Goal: Information Seeking & Learning: Learn about a topic

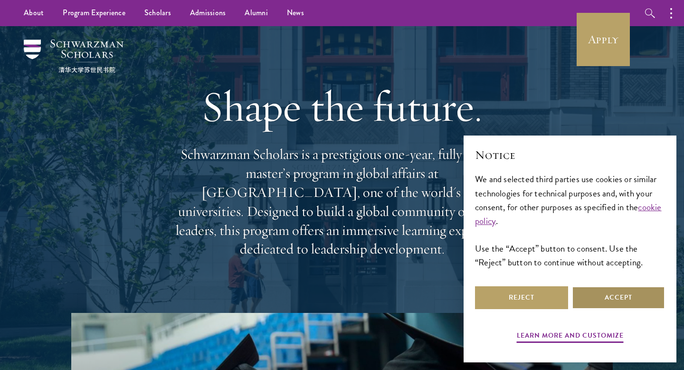
click at [608, 299] on button "Accept" at bounding box center [618, 297] width 93 height 23
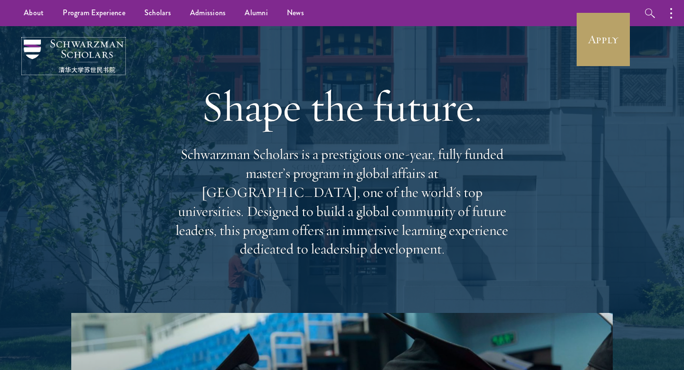
click at [75, 49] on img at bounding box center [74, 55] width 100 height 33
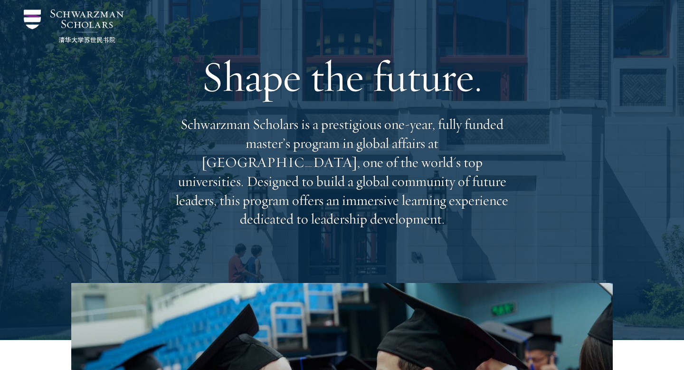
scroll to position [35, 0]
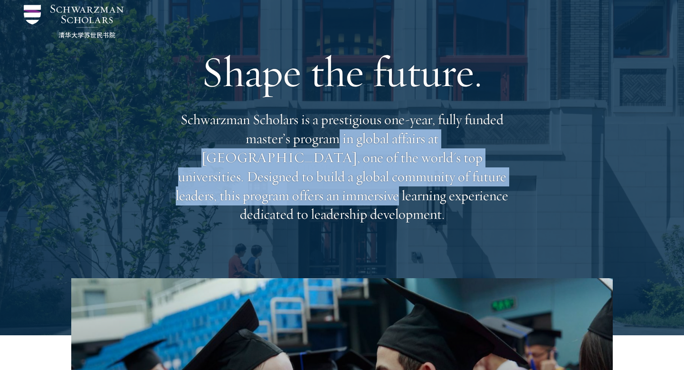
drag, startPoint x: 270, startPoint y: 147, endPoint x: 499, endPoint y: 194, distance: 234.3
click at [499, 194] on p "Schwarzman Scholars is a prestigious one-year, fully funded master’s program in…" at bounding box center [342, 167] width 342 height 114
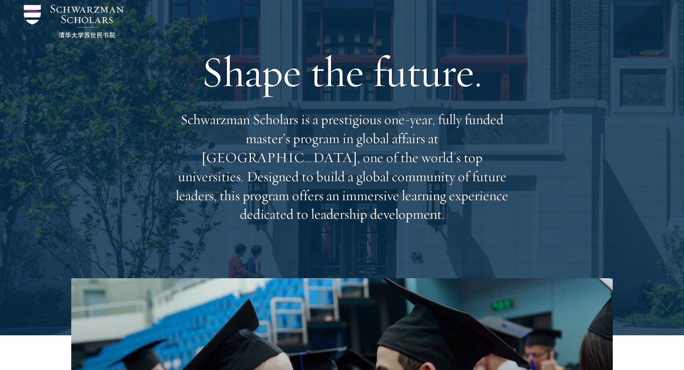
click at [480, 266] on div "Shape the future. Schwarzman Scholars is a prestigious one-year, fully funded m…" at bounding box center [342, 134] width 589 height 287
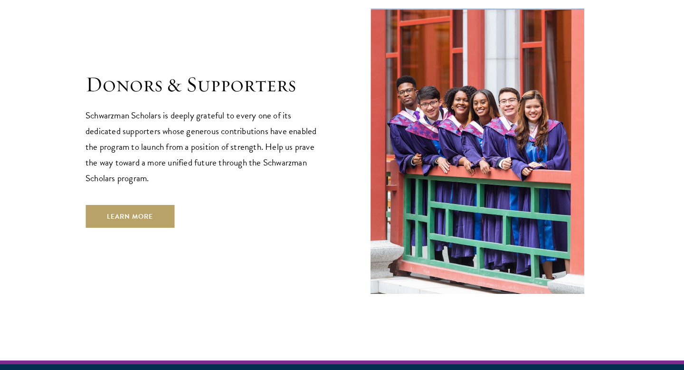
scroll to position [2858, 0]
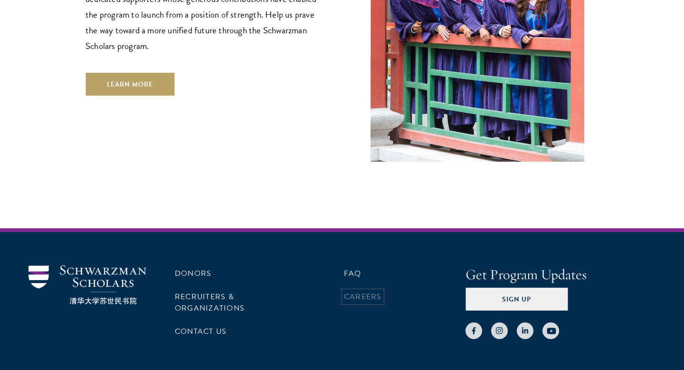
click at [361, 291] on link "Careers" at bounding box center [363, 296] width 38 height 11
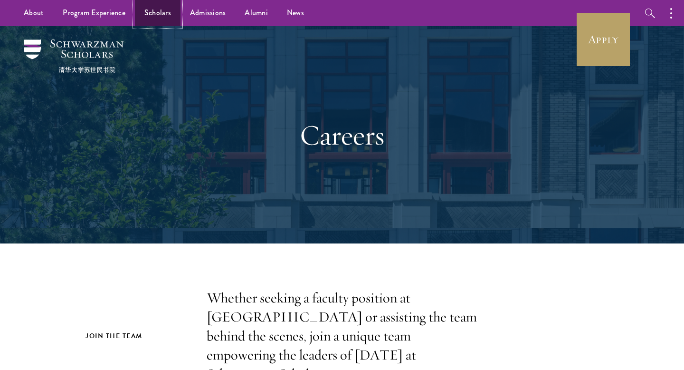
click at [154, 19] on link "Scholars" at bounding box center [158, 13] width 46 height 26
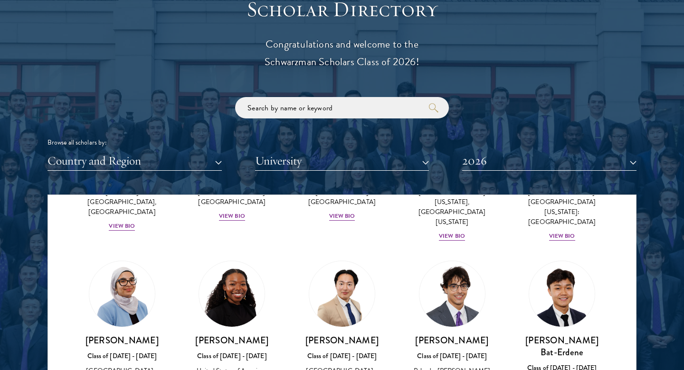
scroll to position [571, 0]
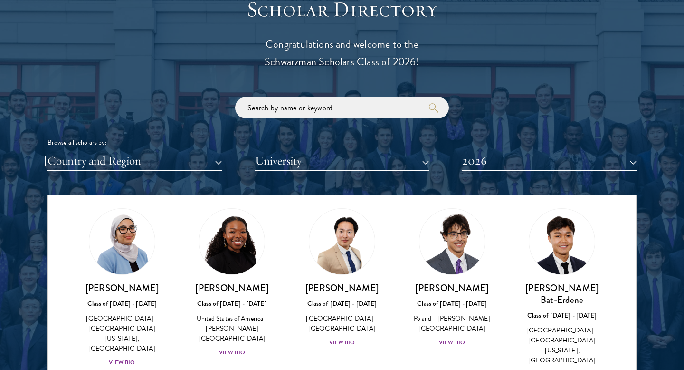
click at [194, 169] on button "Country and Region" at bounding box center [135, 160] width 174 height 19
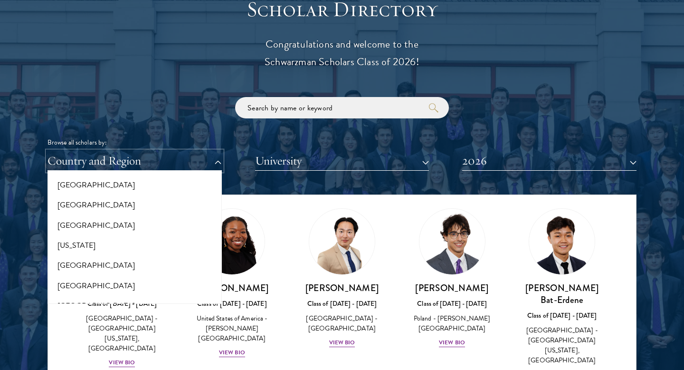
scroll to position [515, 0]
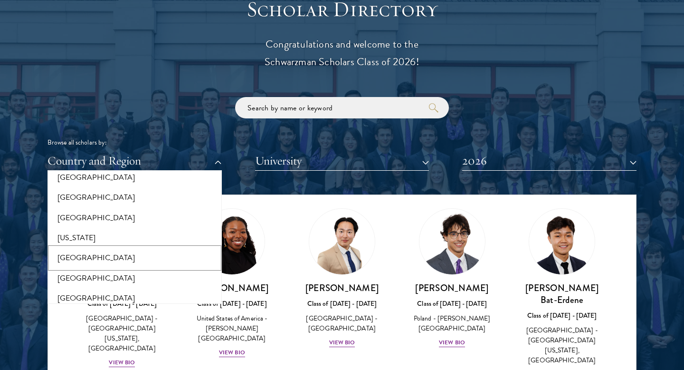
click at [139, 259] on button "[GEOGRAPHIC_DATA]" at bounding box center [134, 258] width 169 height 20
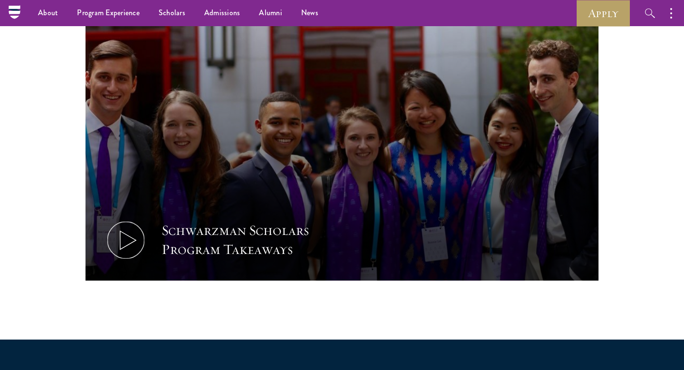
scroll to position [418, 0]
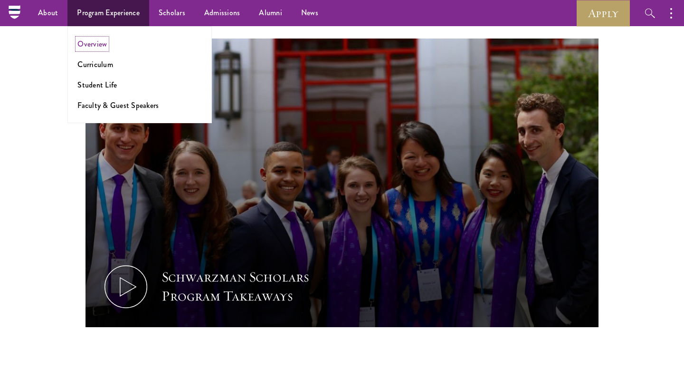
click at [102, 45] on link "Overview" at bounding box center [91, 43] width 29 height 11
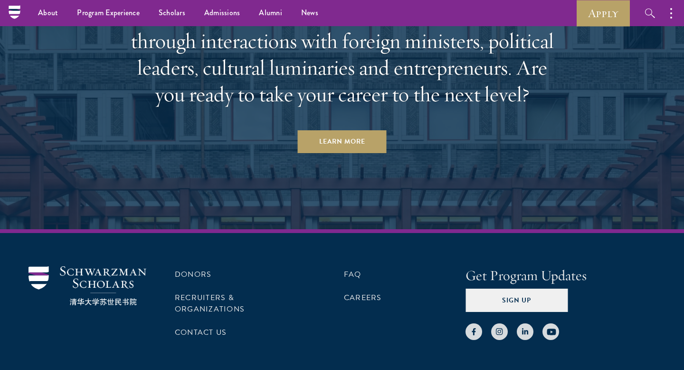
scroll to position [4404, 0]
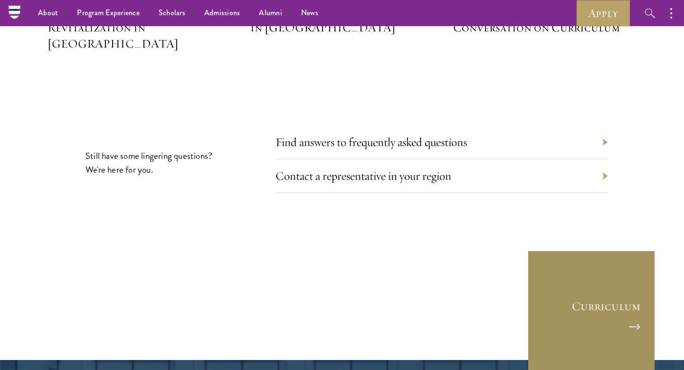
click at [575, 251] on link "Curriculum" at bounding box center [592, 314] width 128 height 128
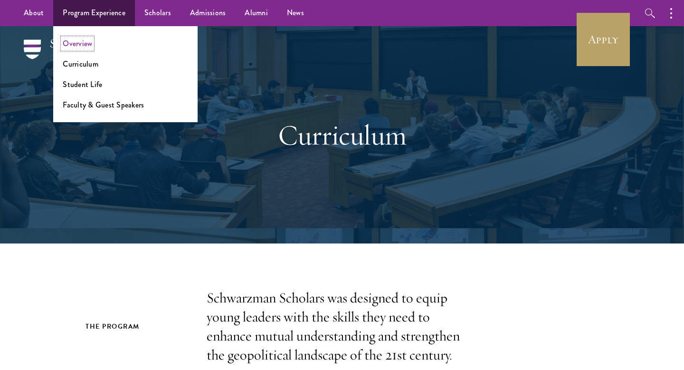
click at [81, 46] on link "Overview" at bounding box center [77, 43] width 29 height 11
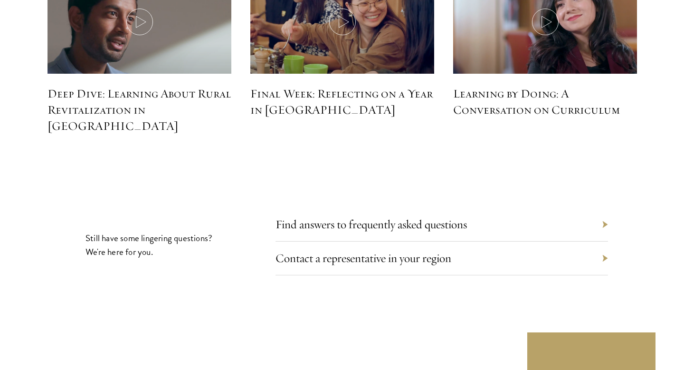
scroll to position [4399, 0]
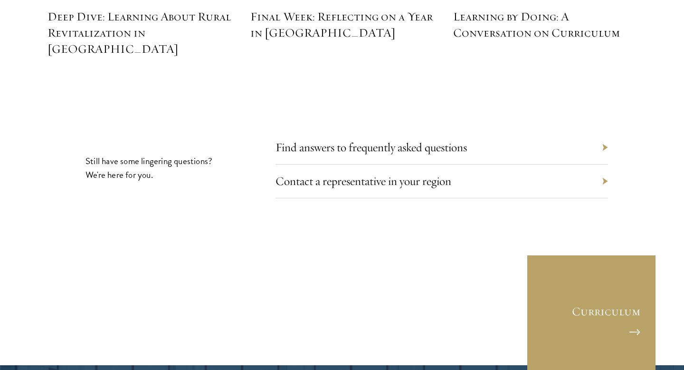
click at [424, 131] on div "Find answers to frequently asked questions" at bounding box center [442, 148] width 333 height 34
click at [424, 140] on link "Find answers to frequently asked questions" at bounding box center [379, 147] width 192 height 15
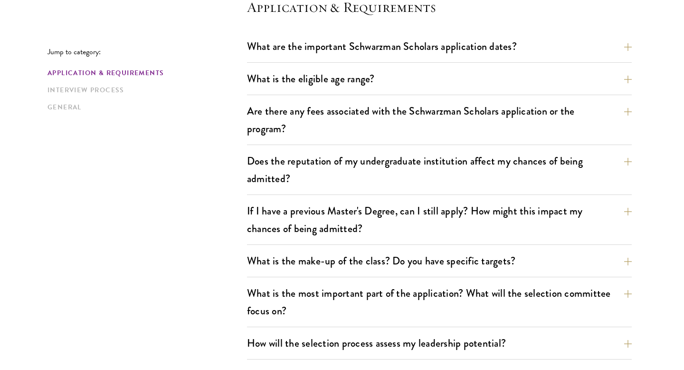
scroll to position [285, 0]
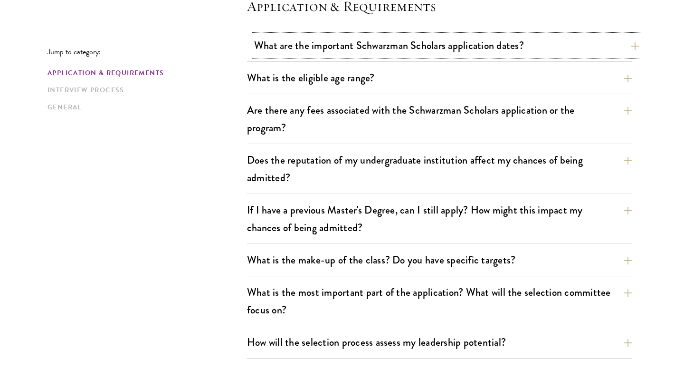
click at [447, 50] on button "What are the important Schwarzman Scholars application dates?" at bounding box center [446, 45] width 385 height 21
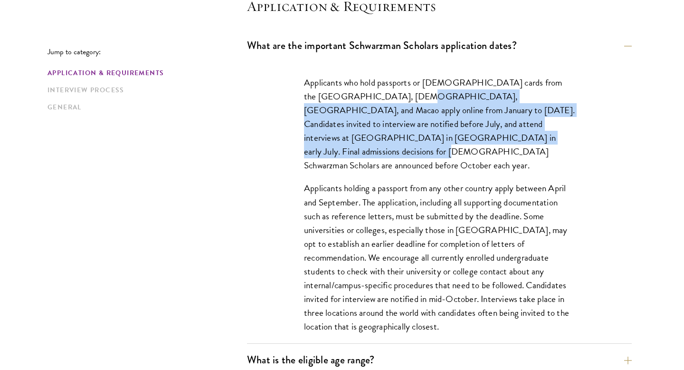
drag, startPoint x: 395, startPoint y: 102, endPoint x: 528, endPoint y: 141, distance: 138.3
click at [528, 141] on p "Applicants who hold passports or permanent resident cards from the Chinese main…" at bounding box center [439, 124] width 271 height 96
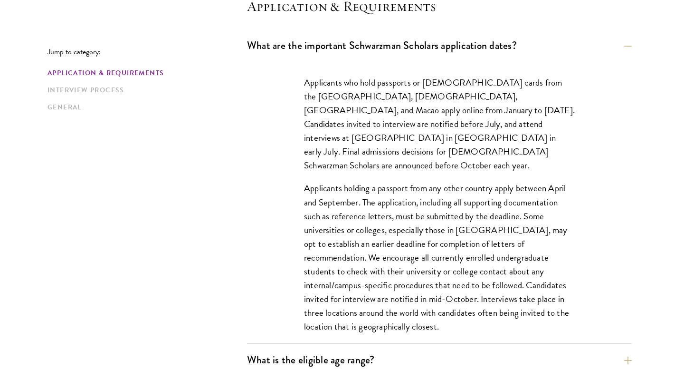
click at [510, 163] on div "Applicants who hold passports or permanent resident cards from the Chinese main…" at bounding box center [440, 209] width 328 height 296
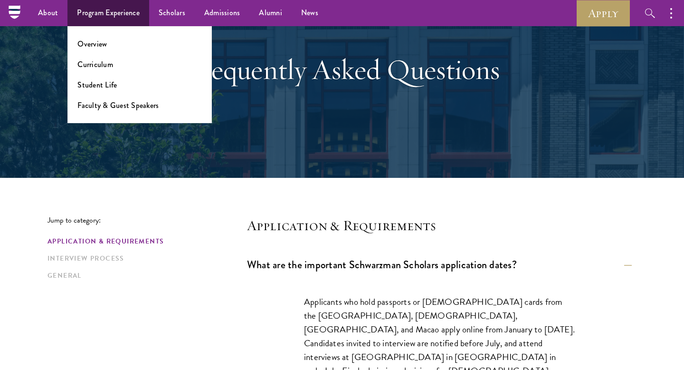
scroll to position [14, 0]
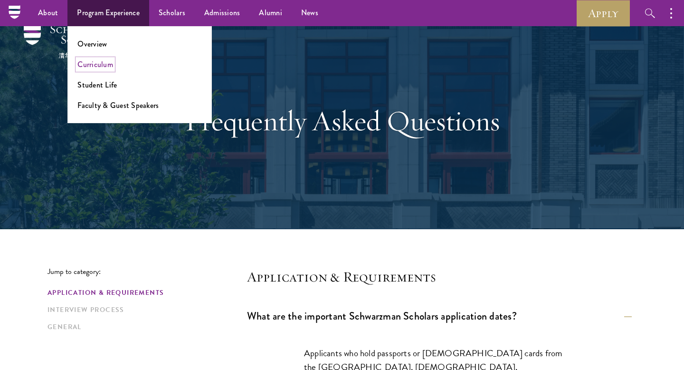
click at [101, 65] on link "Curriculum" at bounding box center [95, 64] width 36 height 11
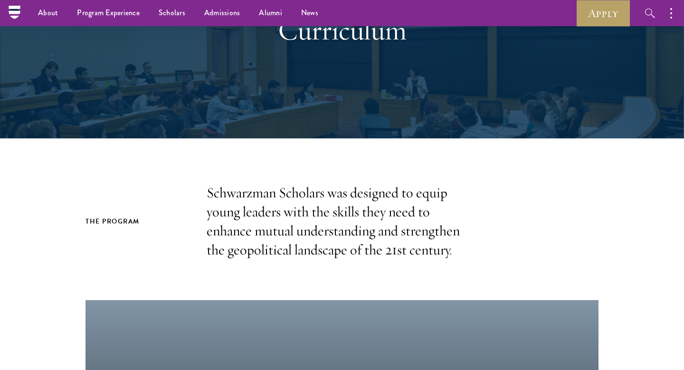
scroll to position [77, 0]
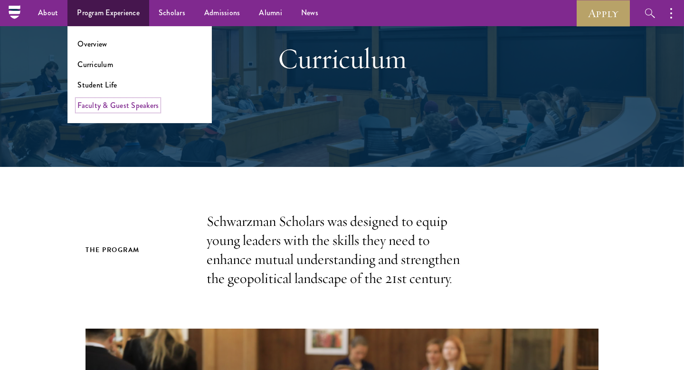
click at [109, 105] on link "Faculty & Guest Speakers" at bounding box center [117, 105] width 81 height 11
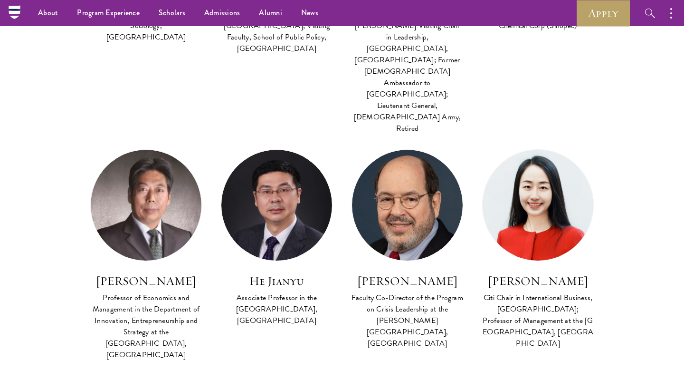
scroll to position [835, 0]
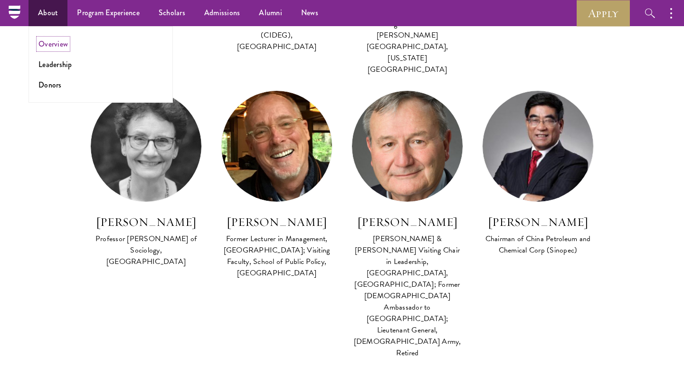
click at [56, 44] on link "Overview" at bounding box center [52, 43] width 29 height 11
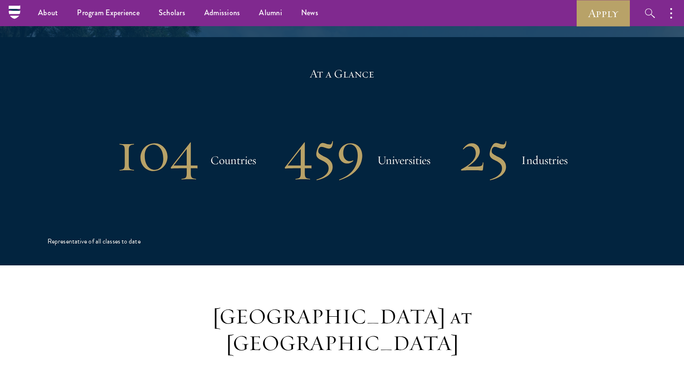
scroll to position [1773, 0]
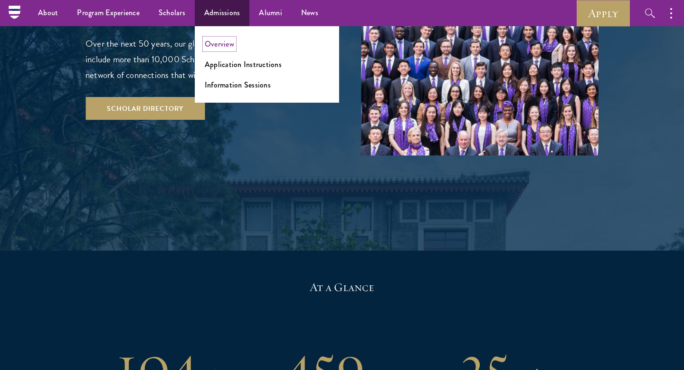
click at [226, 41] on link "Overview" at bounding box center [219, 43] width 29 height 11
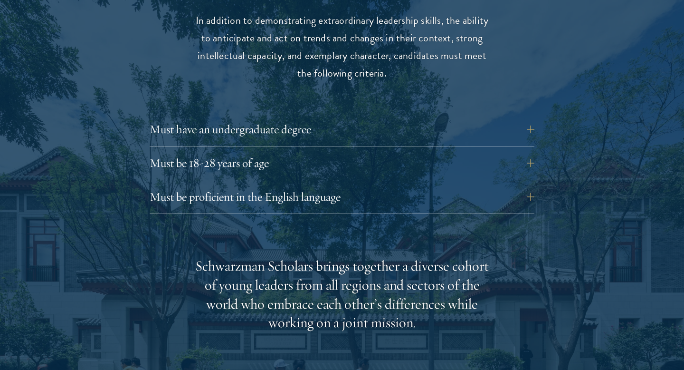
scroll to position [1351, 0]
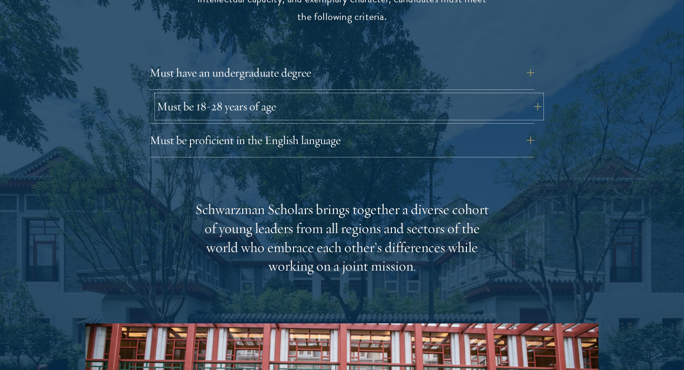
click at [351, 95] on button "Must be 18-28 years of age" at bounding box center [349, 106] width 385 height 23
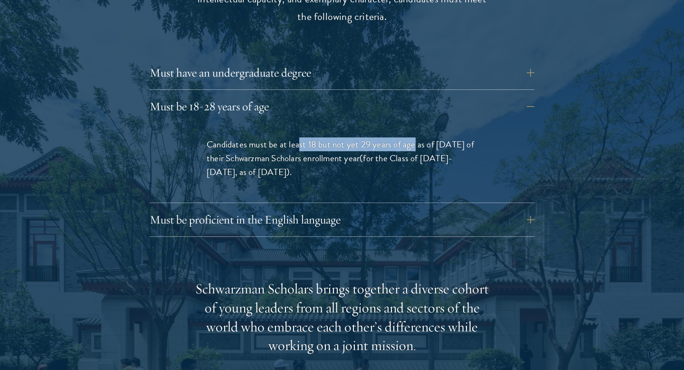
drag, startPoint x: 298, startPoint y: 125, endPoint x: 413, endPoint y: 130, distance: 115.6
click at [413, 137] on p "Candidates must be at least 18 but not yet 29 years of age as of August 1 of th…" at bounding box center [342, 157] width 271 height 41
click at [413, 154] on p "Candidates must be at least 18 but not yet 29 years of age as of August 1 of th…" at bounding box center [342, 157] width 271 height 41
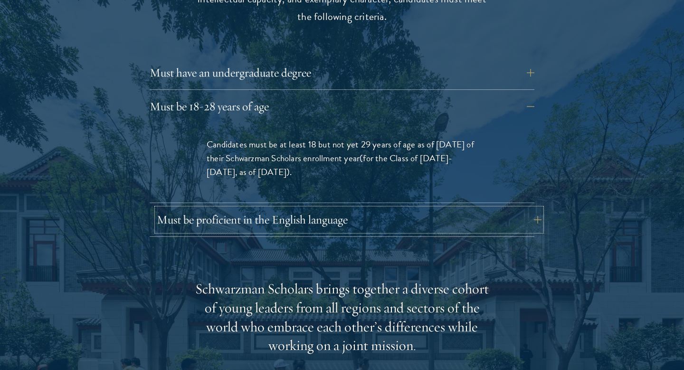
click at [341, 208] on button "Must be proficient in the English language" at bounding box center [349, 219] width 385 height 23
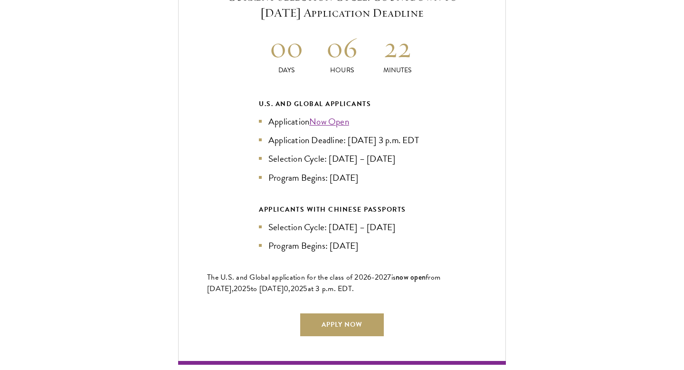
scroll to position [2358, 0]
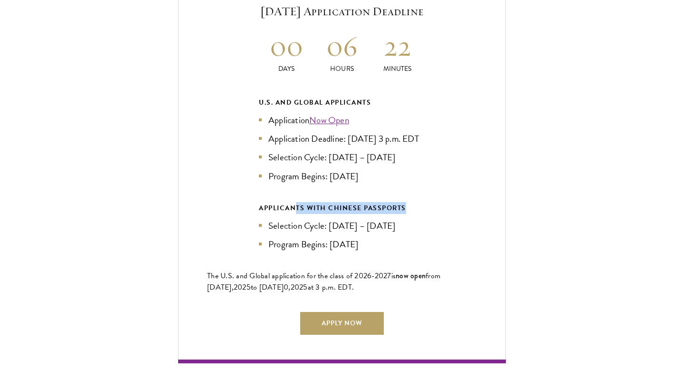
drag, startPoint x: 298, startPoint y: 202, endPoint x: 409, endPoint y: 202, distance: 111.2
click at [409, 202] on div "APPLICANTS WITH CHINESE PASSPORTS" at bounding box center [342, 208] width 166 height 12
click at [409, 209] on div "APPLICANTS WITH CHINESE PASSPORTS Selection Cycle: Jun – Jul 2025 Program Begin…" at bounding box center [342, 226] width 166 height 49
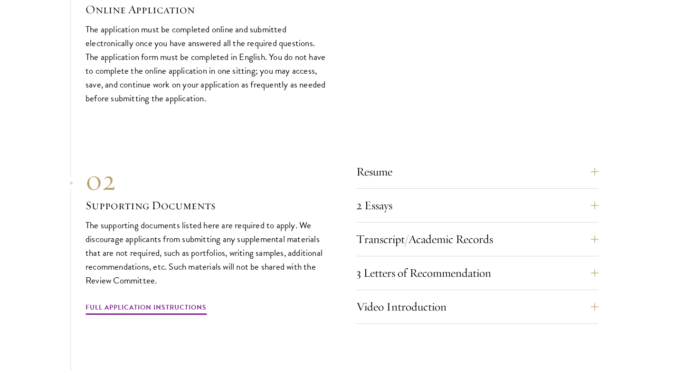
scroll to position [3428, 0]
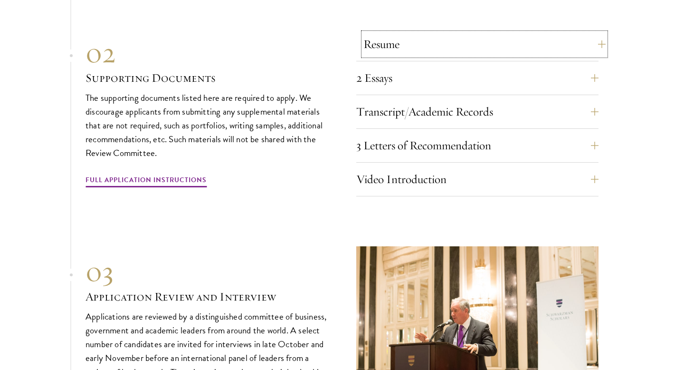
click at [442, 46] on button "Resume" at bounding box center [485, 44] width 242 height 23
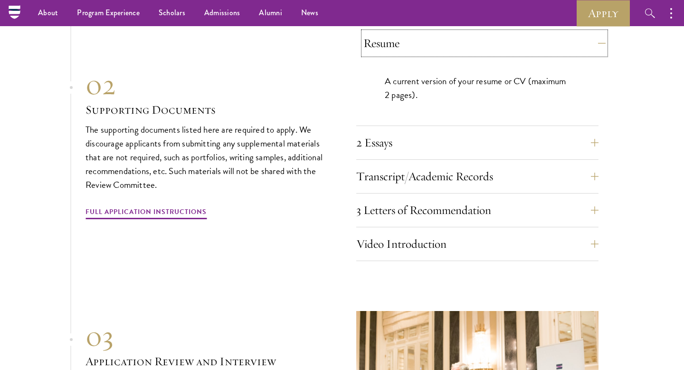
scroll to position [3174, 0]
click at [442, 46] on button "Resume" at bounding box center [485, 44] width 242 height 23
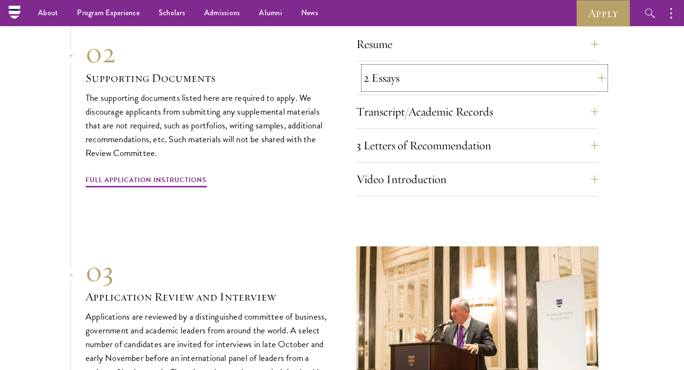
click at [429, 78] on button "2 Essays" at bounding box center [485, 78] width 242 height 23
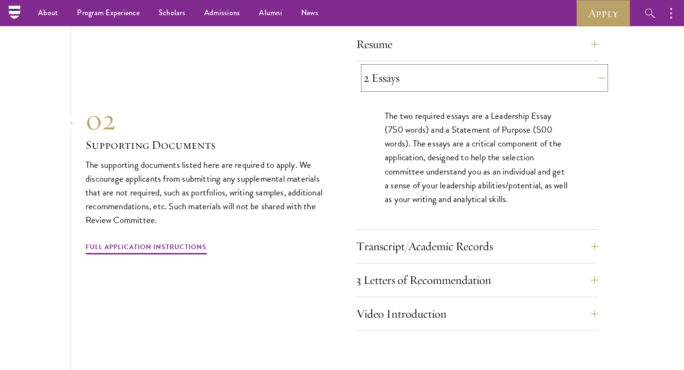
click at [434, 76] on button "2 Essays" at bounding box center [485, 78] width 242 height 23
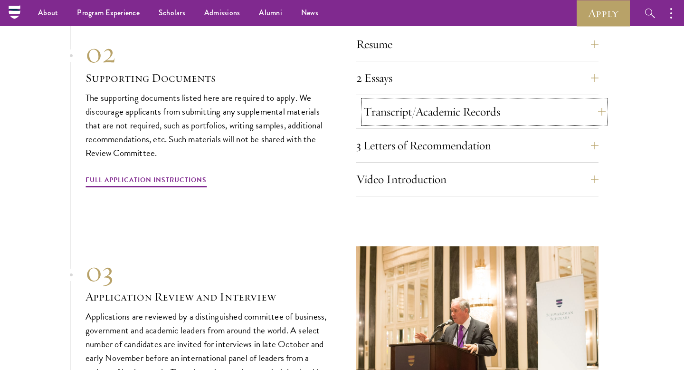
click at [442, 111] on button "Transcript/Academic Records" at bounding box center [485, 111] width 242 height 23
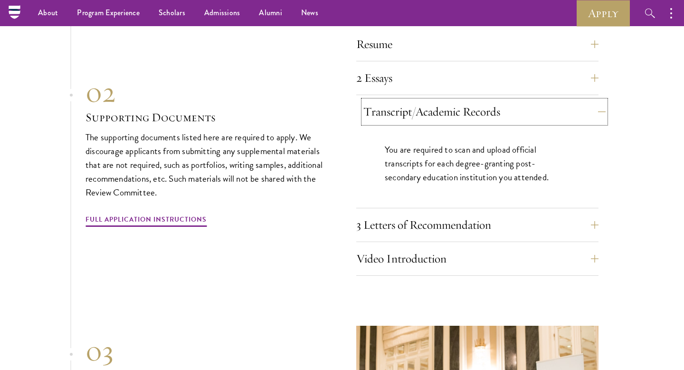
click at [442, 111] on button "Transcript/Academic Records" at bounding box center [485, 111] width 242 height 23
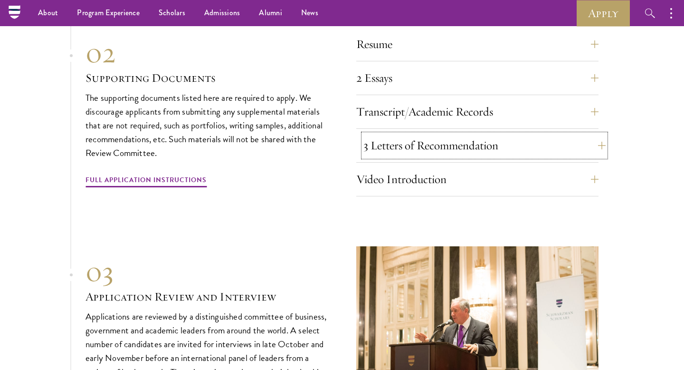
click at [442, 147] on button "3 Letters of Recommendation" at bounding box center [485, 145] width 242 height 23
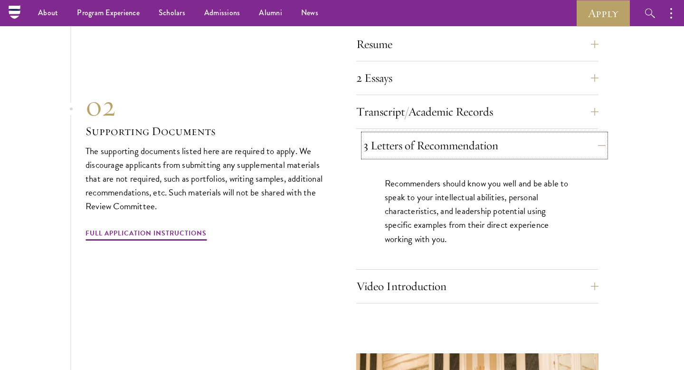
click at [442, 147] on button "3 Letters of Recommendation" at bounding box center [485, 145] width 242 height 23
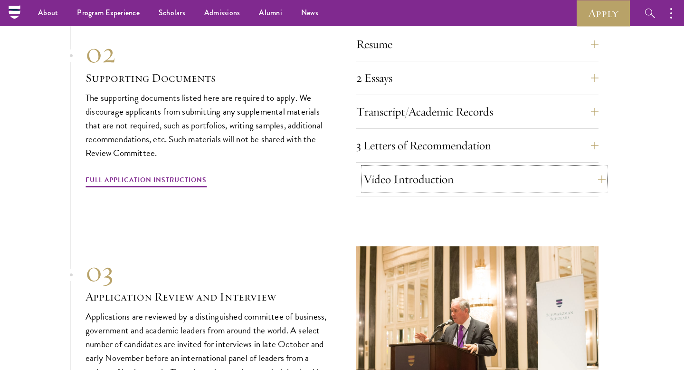
click at [442, 179] on button "Video Introduction" at bounding box center [485, 179] width 242 height 23
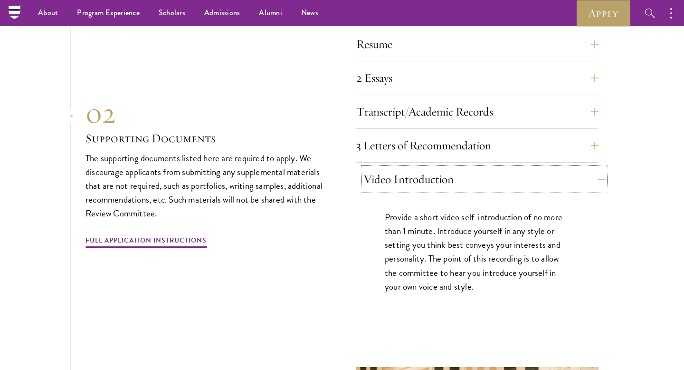
click at [442, 179] on button "Video Introduction" at bounding box center [485, 179] width 242 height 23
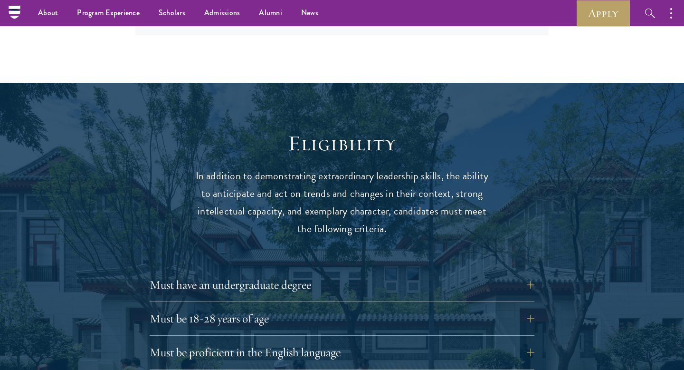
scroll to position [670, 0]
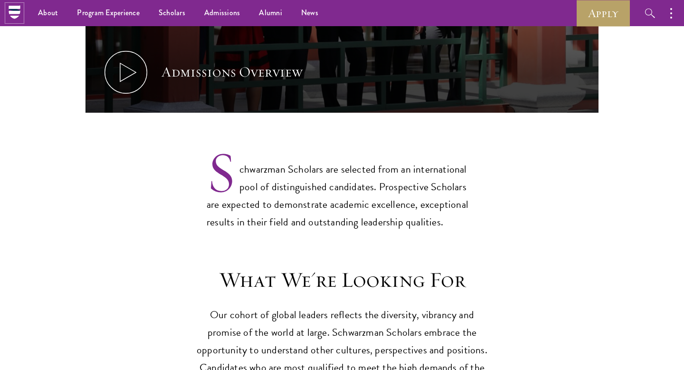
click at [13, 15] on icon at bounding box center [14, 12] width 15 height 15
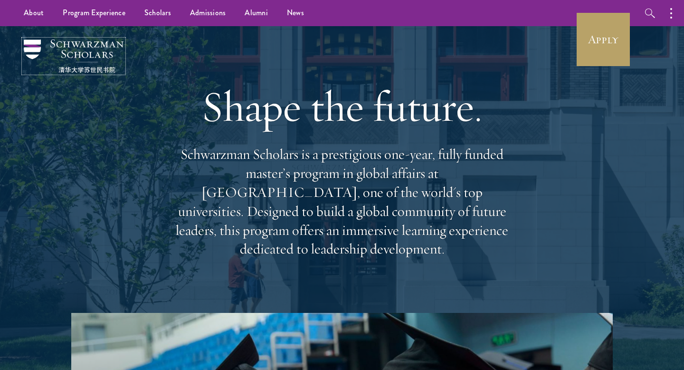
click at [45, 45] on img at bounding box center [74, 55] width 100 height 33
